Goal: Information Seeking & Learning: Understand process/instructions

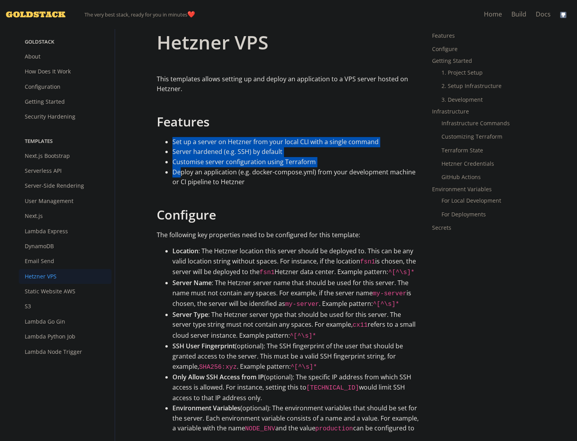
drag, startPoint x: 169, startPoint y: 139, endPoint x: 189, endPoint y: 183, distance: 47.9
click at [189, 183] on ul "Set up a server on Hetzner from your local CLI with a single command Server har…" at bounding box center [289, 162] width 264 height 50
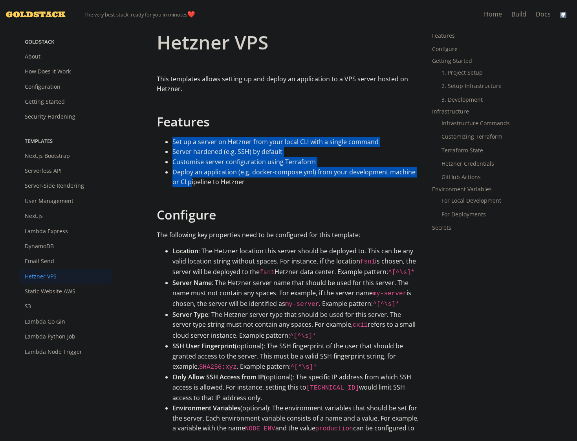
click at [208, 155] on li "Server hardened (e.g. SSH) by default" at bounding box center [296, 152] width 248 height 10
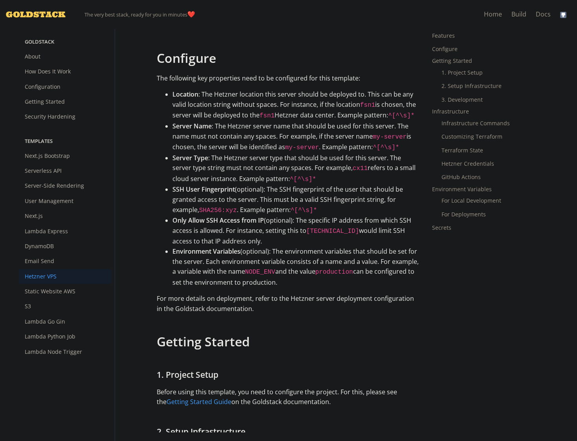
scroll to position [157, 0]
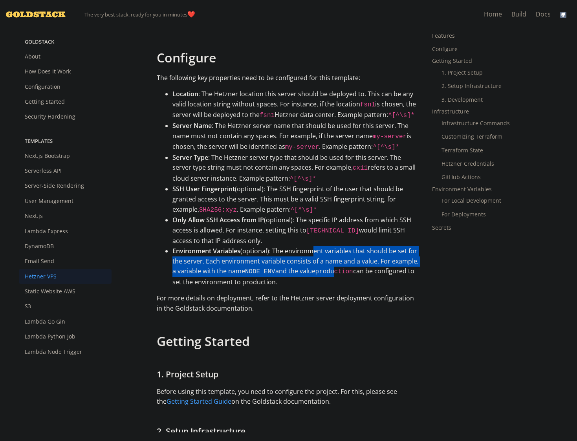
drag, startPoint x: 308, startPoint y: 241, endPoint x: 334, endPoint y: 262, distance: 33.7
click at [334, 262] on li "Environment Variables (optional): The environment variables that should be set …" at bounding box center [296, 266] width 248 height 41
click at [201, 257] on li "Environment Variables (optional): The environment variables that should be set …" at bounding box center [296, 266] width 248 height 41
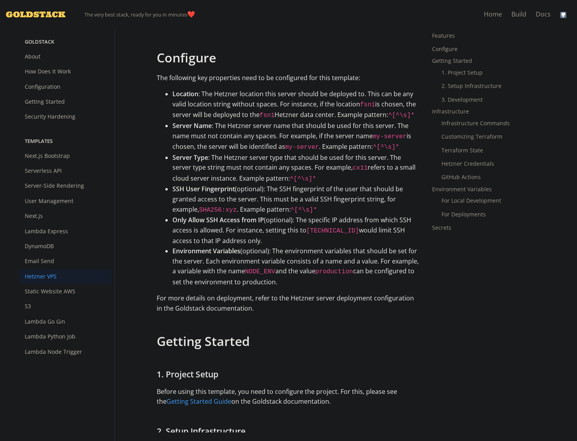
drag, startPoint x: 202, startPoint y: 257, endPoint x: 311, endPoint y: 273, distance: 110.7
click at [311, 273] on li "Environment Variables (optional): The environment variables that should be set …" at bounding box center [296, 266] width 248 height 41
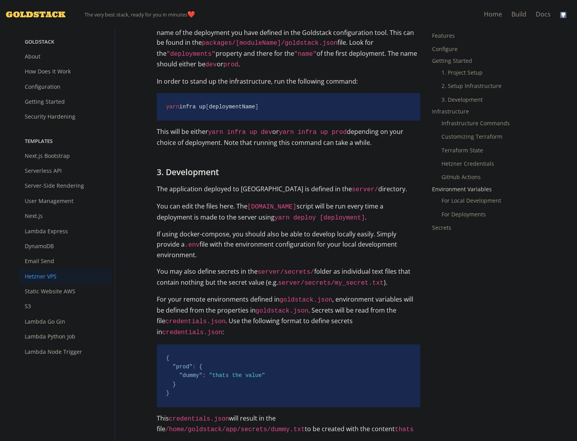
click at [456, 188] on link "Environment Variables" at bounding box center [462, 188] width 60 height 7
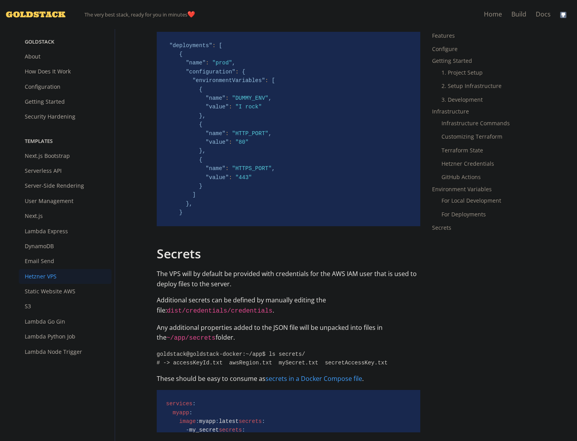
scroll to position [2949, 0]
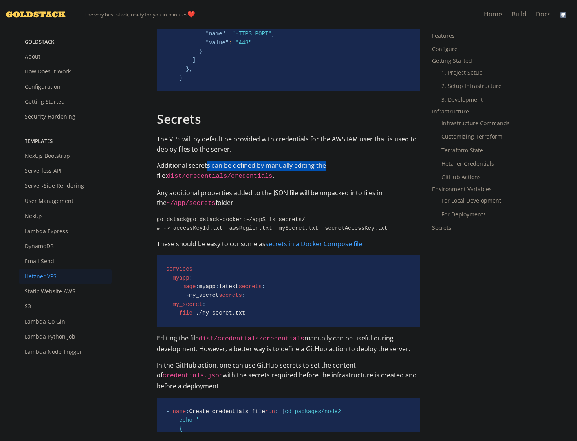
drag, startPoint x: 204, startPoint y: 88, endPoint x: 321, endPoint y: 89, distance: 116.6
click at [321, 161] on p "Additional secrets can be defined by manually editing the file: dist/credential…" at bounding box center [289, 171] width 264 height 21
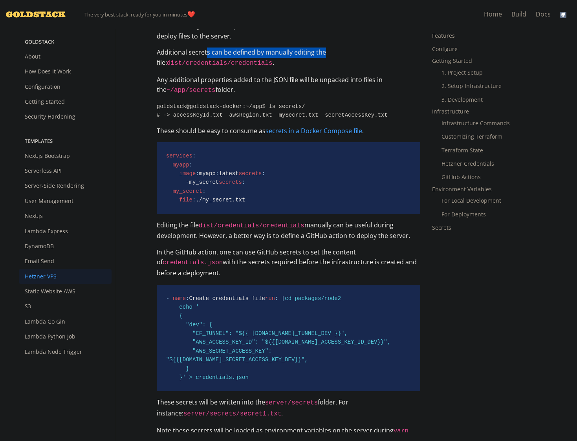
scroll to position [3085, 0]
